Goal: Find specific page/section: Find specific page/section

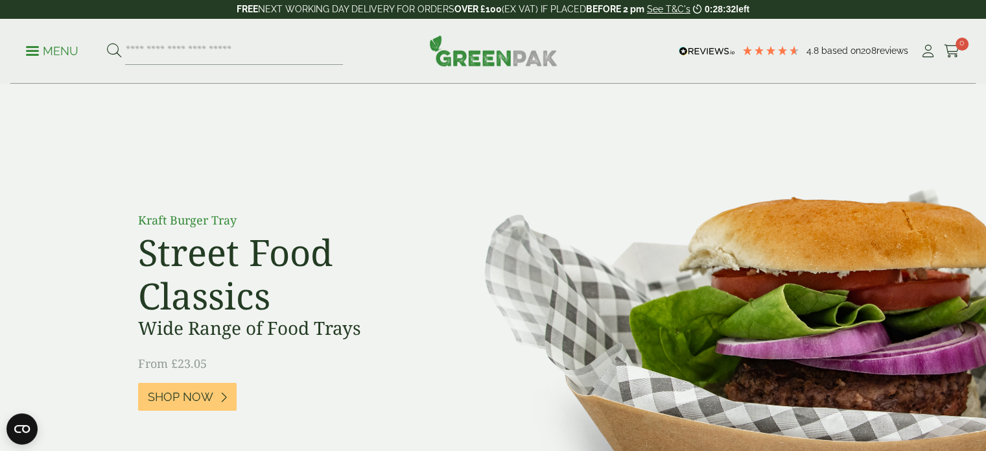
click at [42, 51] on p "Menu" at bounding box center [52, 51] width 53 height 16
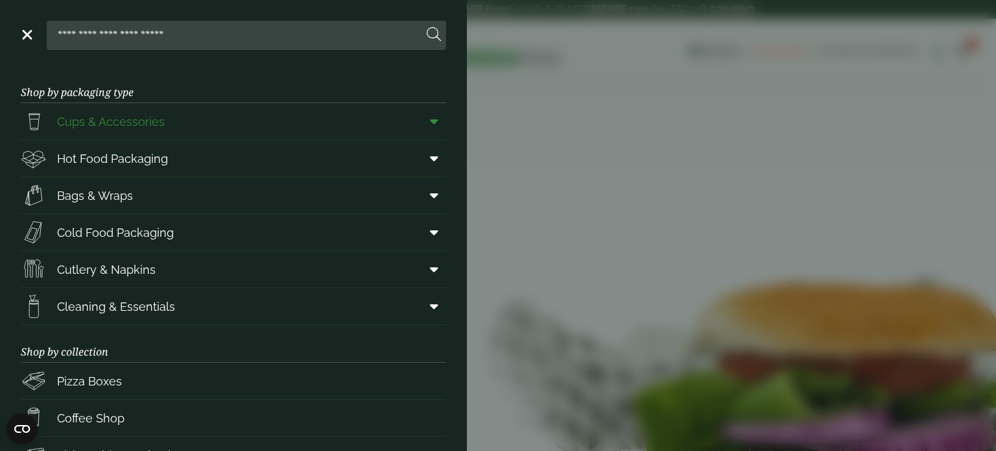
click at [101, 123] on span "Cups & Accessories" at bounding box center [111, 122] width 108 height 18
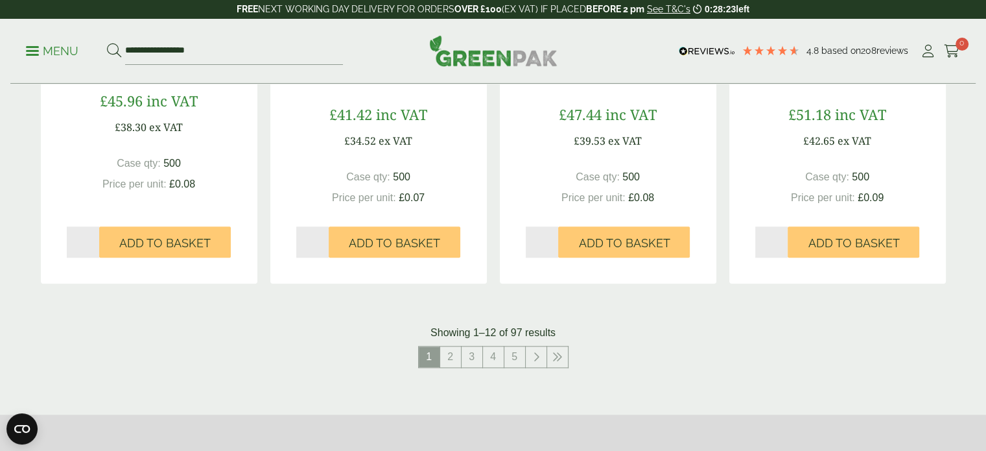
scroll to position [1297, 0]
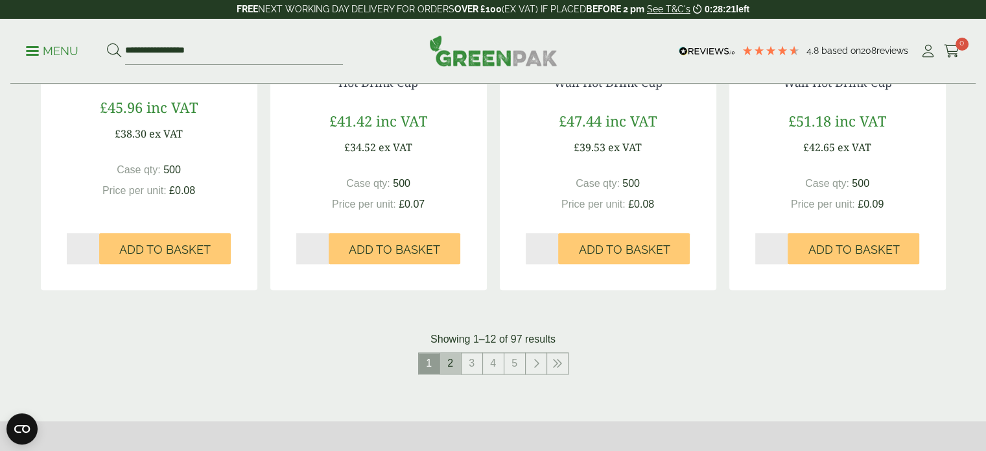
click at [450, 368] on link "2" at bounding box center [450, 363] width 21 height 21
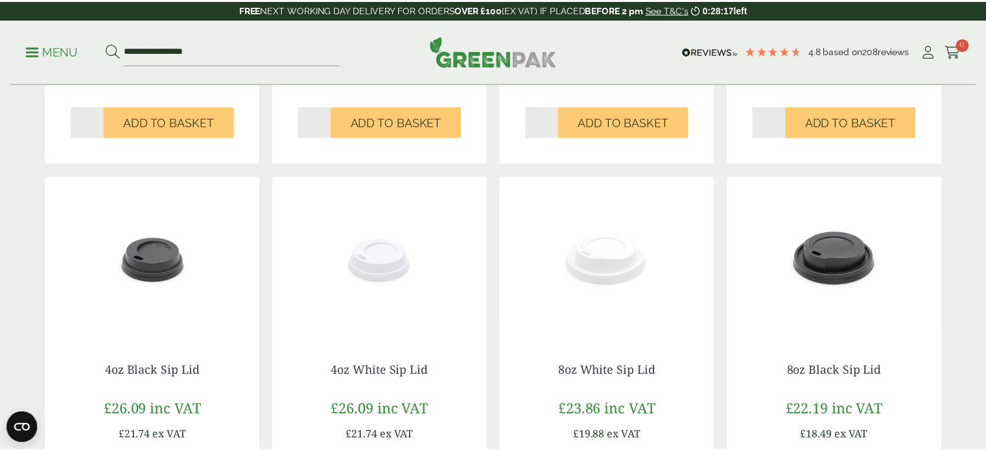
scroll to position [973, 0]
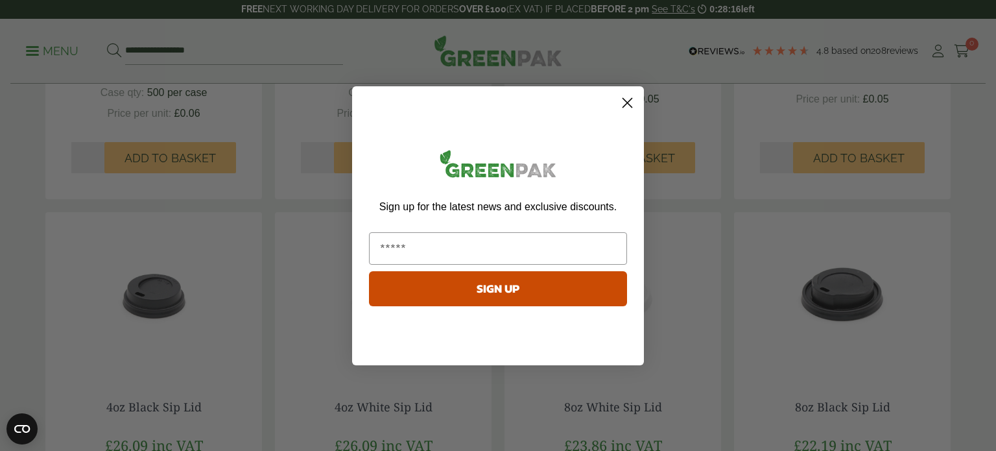
click at [628, 96] on circle "Close dialog" at bounding box center [627, 101] width 21 height 21
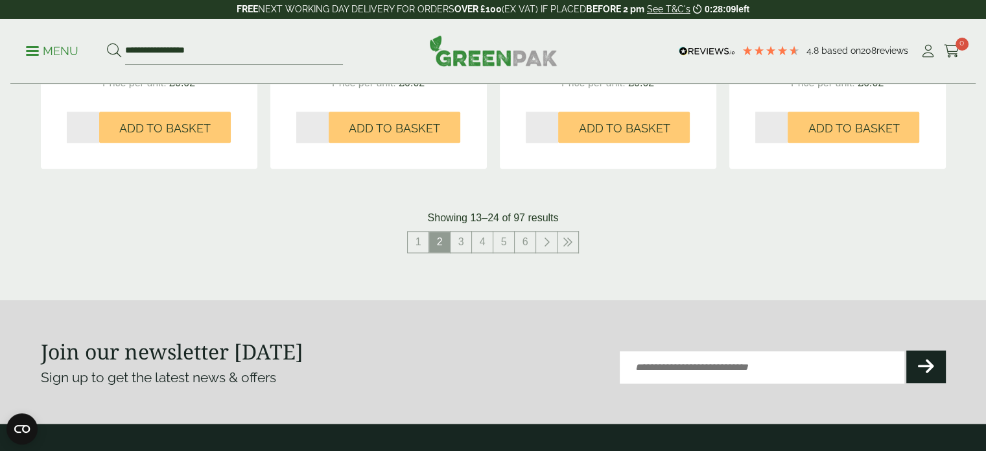
scroll to position [1427, 0]
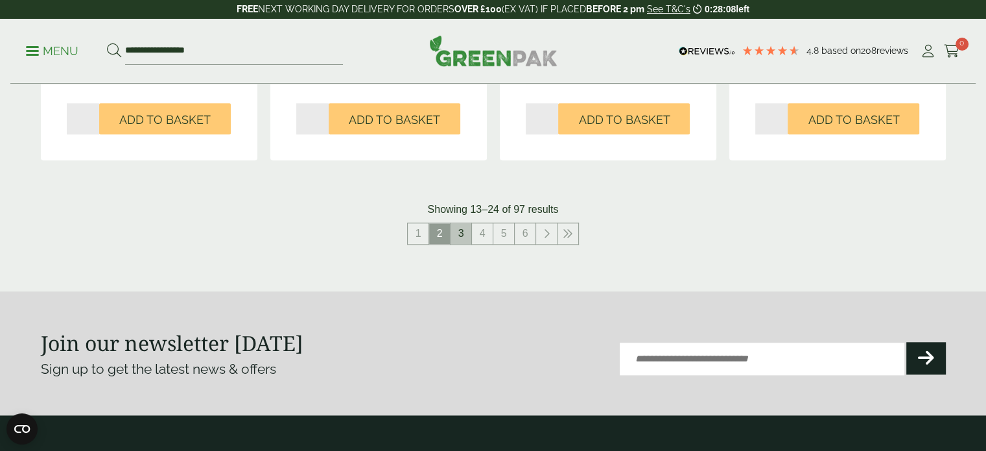
click at [465, 233] on link "3" at bounding box center [461, 233] width 21 height 21
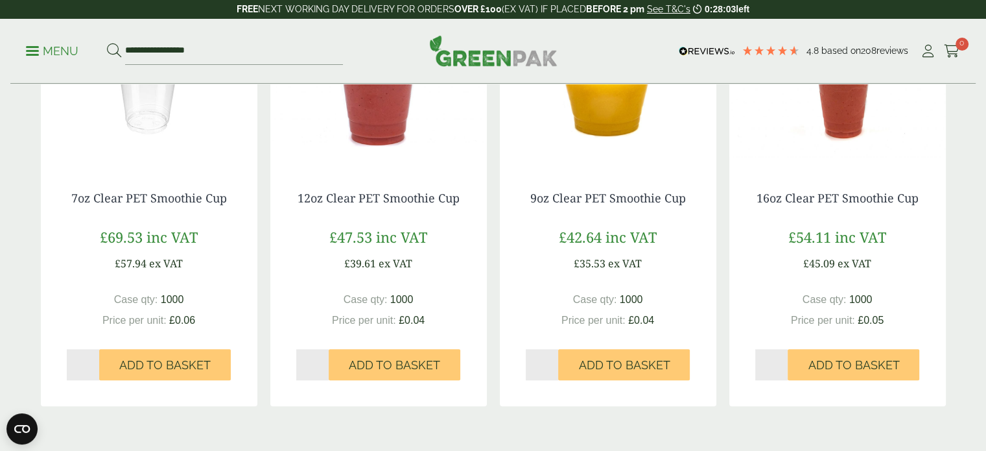
scroll to position [1492, 0]
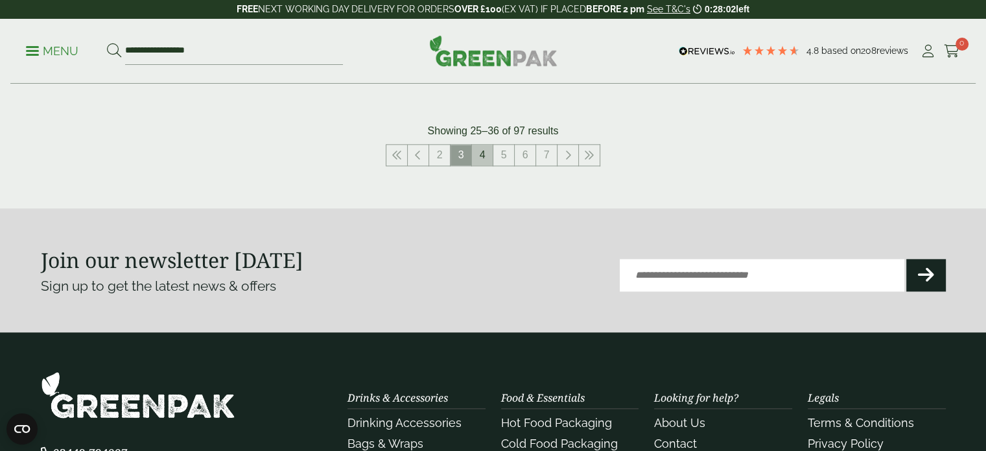
click at [486, 158] on link "4" at bounding box center [482, 155] width 21 height 21
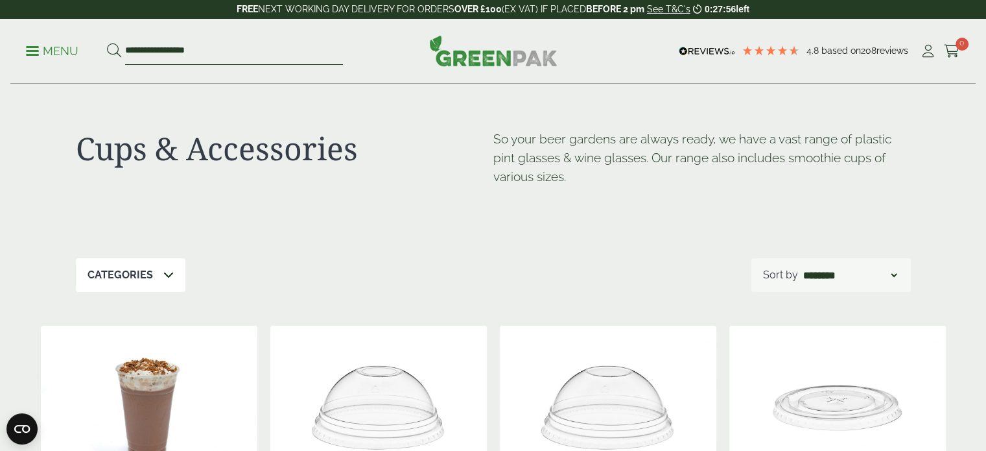
click at [148, 52] on input "**********" at bounding box center [234, 51] width 218 height 27
drag, startPoint x: 207, startPoint y: 50, endPoint x: 27, endPoint y: 51, distance: 179.6
click at [29, 51] on ul "**********" at bounding box center [184, 51] width 317 height 27
type input "****"
click at [107, 43] on button at bounding box center [114, 51] width 14 height 17
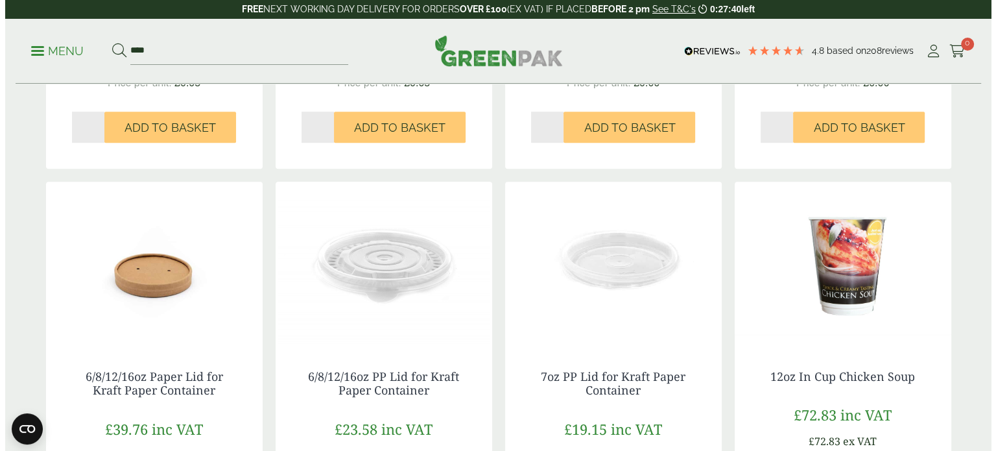
scroll to position [584, 0]
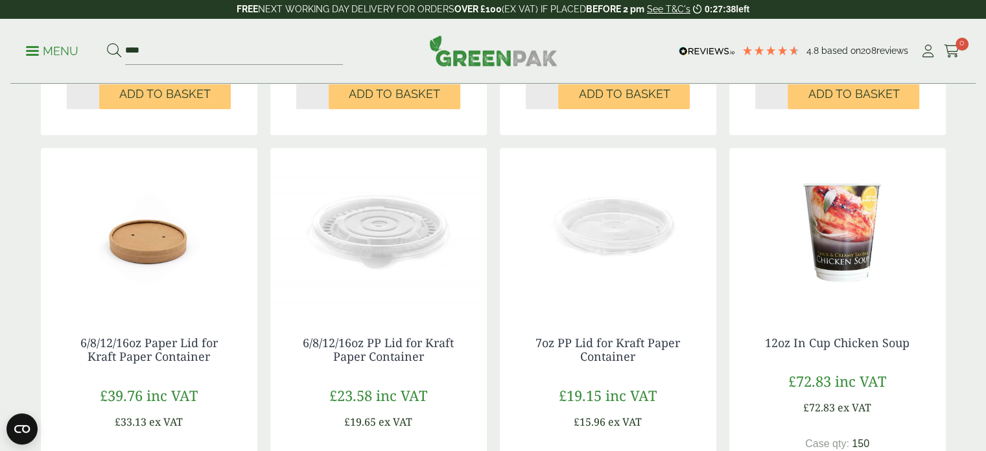
click at [39, 49] on p "Menu" at bounding box center [52, 51] width 53 height 16
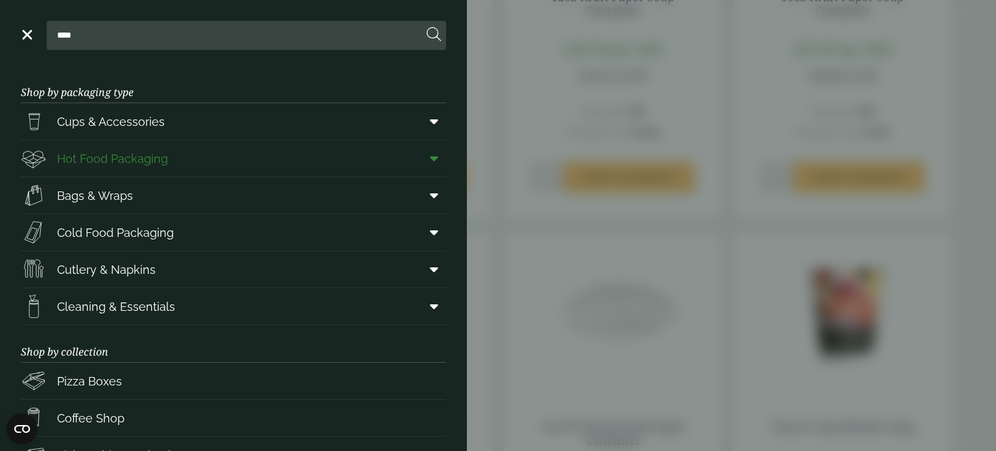
click at [112, 156] on span "Hot Food Packaging" at bounding box center [112, 159] width 111 height 18
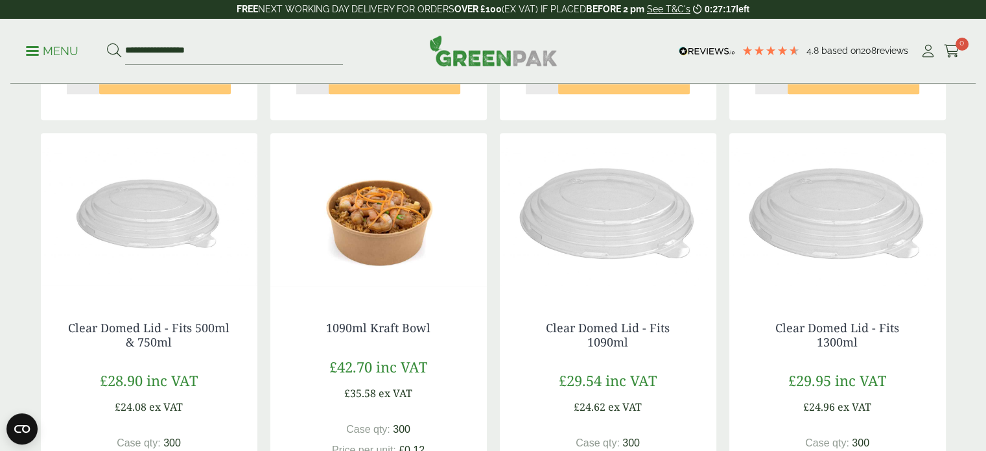
scroll to position [1103, 0]
